Goal: Task Accomplishment & Management: Use online tool/utility

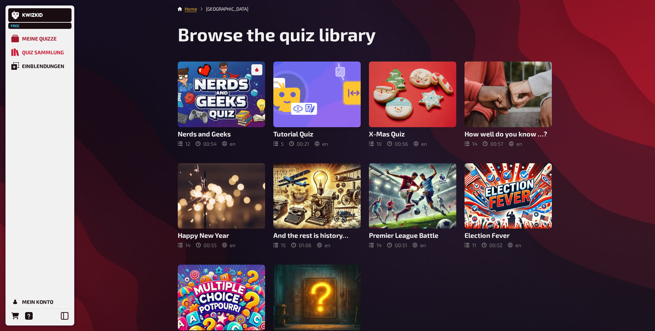
click at [36, 34] on link "Meine Quizze" at bounding box center [39, 39] width 63 height 14
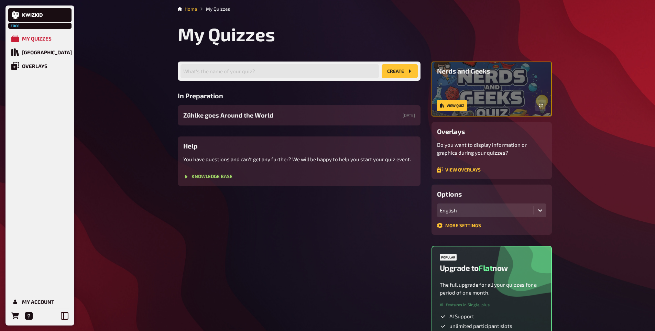
click at [154, 129] on div "Free My Quizzes Quiz Library Overlays My Account Home My Quizzes My Quizzes Wha…" at bounding box center [327, 204] width 655 height 409
click at [202, 118] on span "Zühlke goes Around the World" at bounding box center [228, 115] width 90 height 9
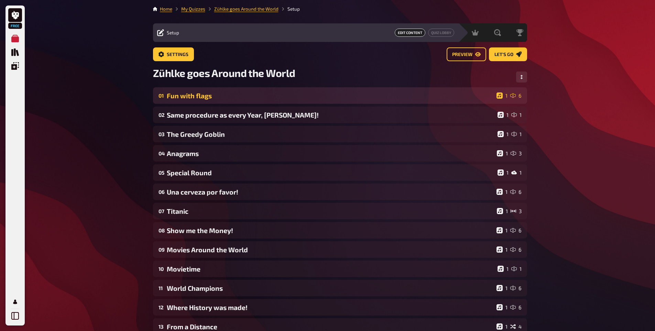
click at [214, 103] on div "01 Fun with flags 1 6" at bounding box center [340, 95] width 374 height 16
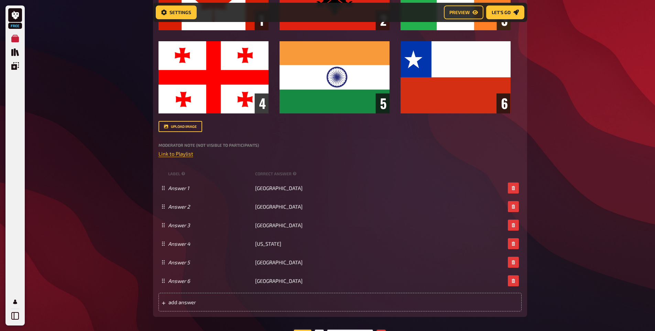
scroll to position [218, 0]
